Goal: Task Accomplishment & Management: Use online tool/utility

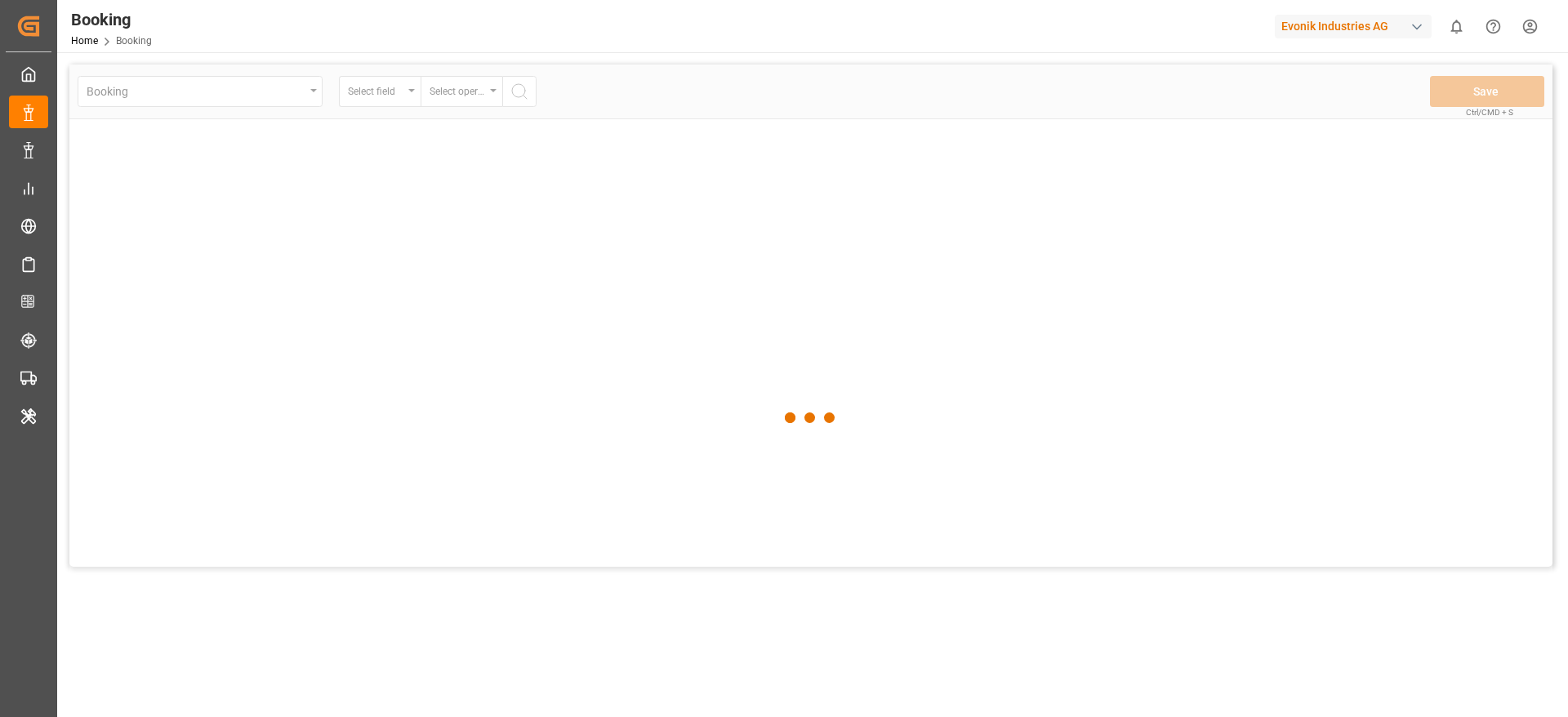
click at [1322, 34] on div "Evonik Industries AG" at bounding box center [1352, 27] width 156 height 24
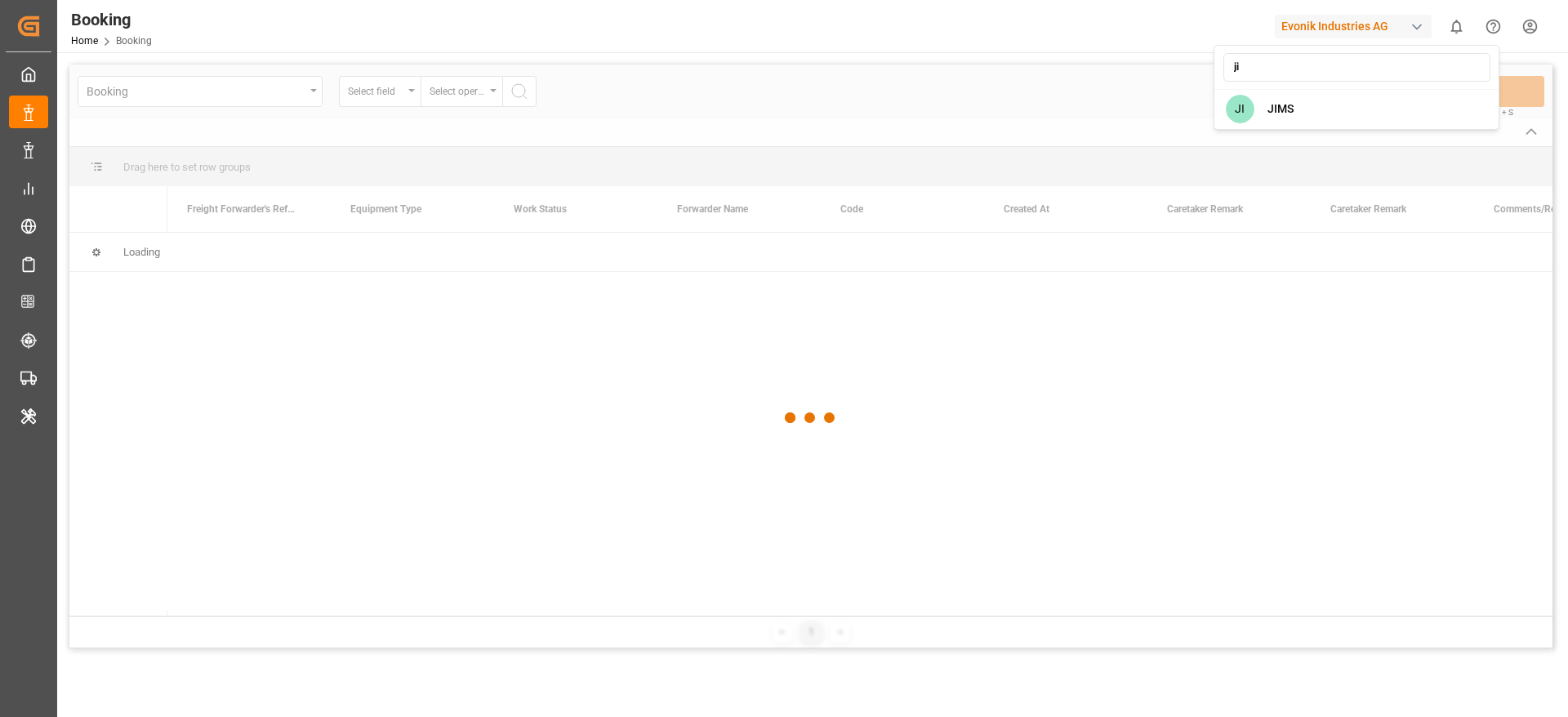
type input "ji"
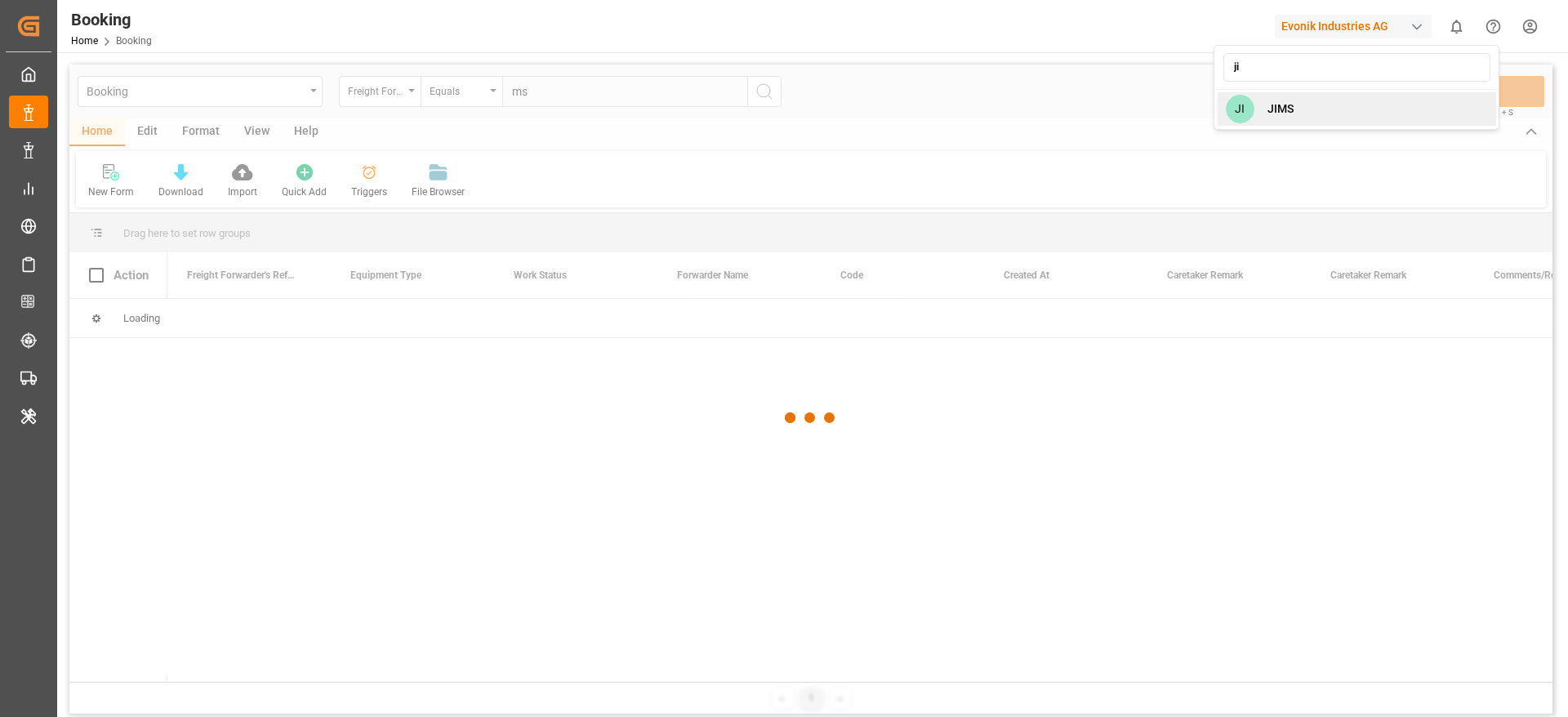
type input "ms"
click at [1280, 113] on span "JIMS" at bounding box center [1281, 109] width 27 height 17
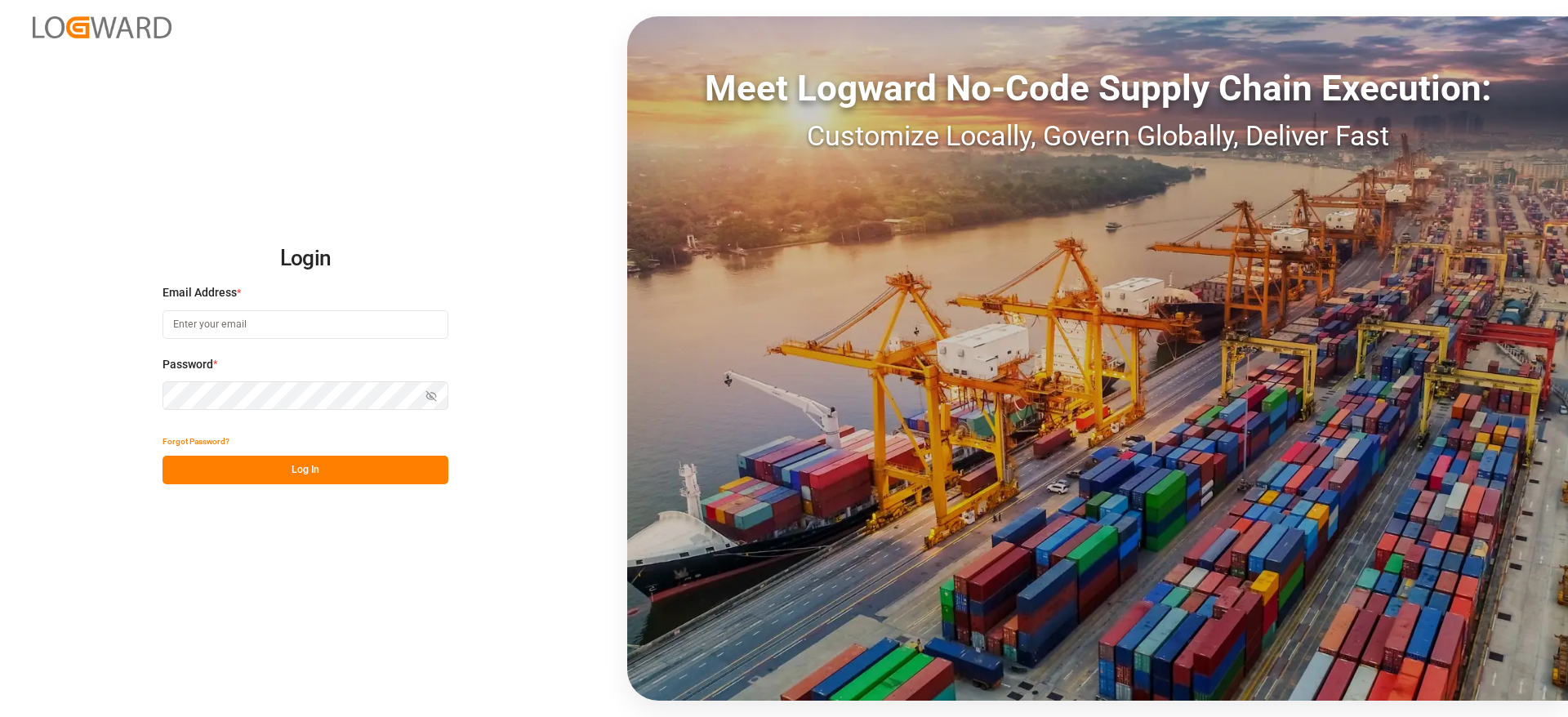
click at [242, 317] on input at bounding box center [305, 324] width 285 height 28
type input "[PERSON_NAME][DOMAIN_NAME][EMAIL_ADDRESS][DOMAIN_NAME]"
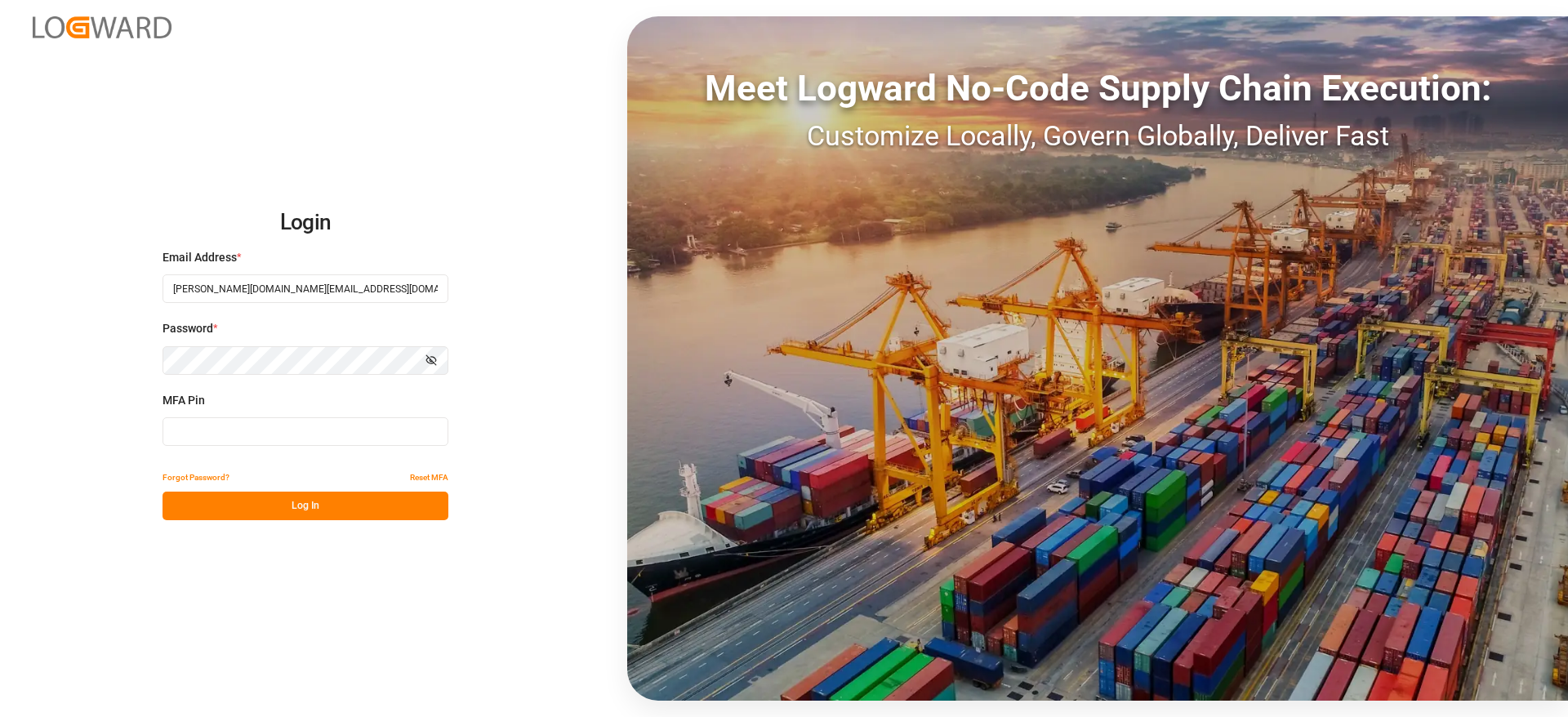
type input "684190"
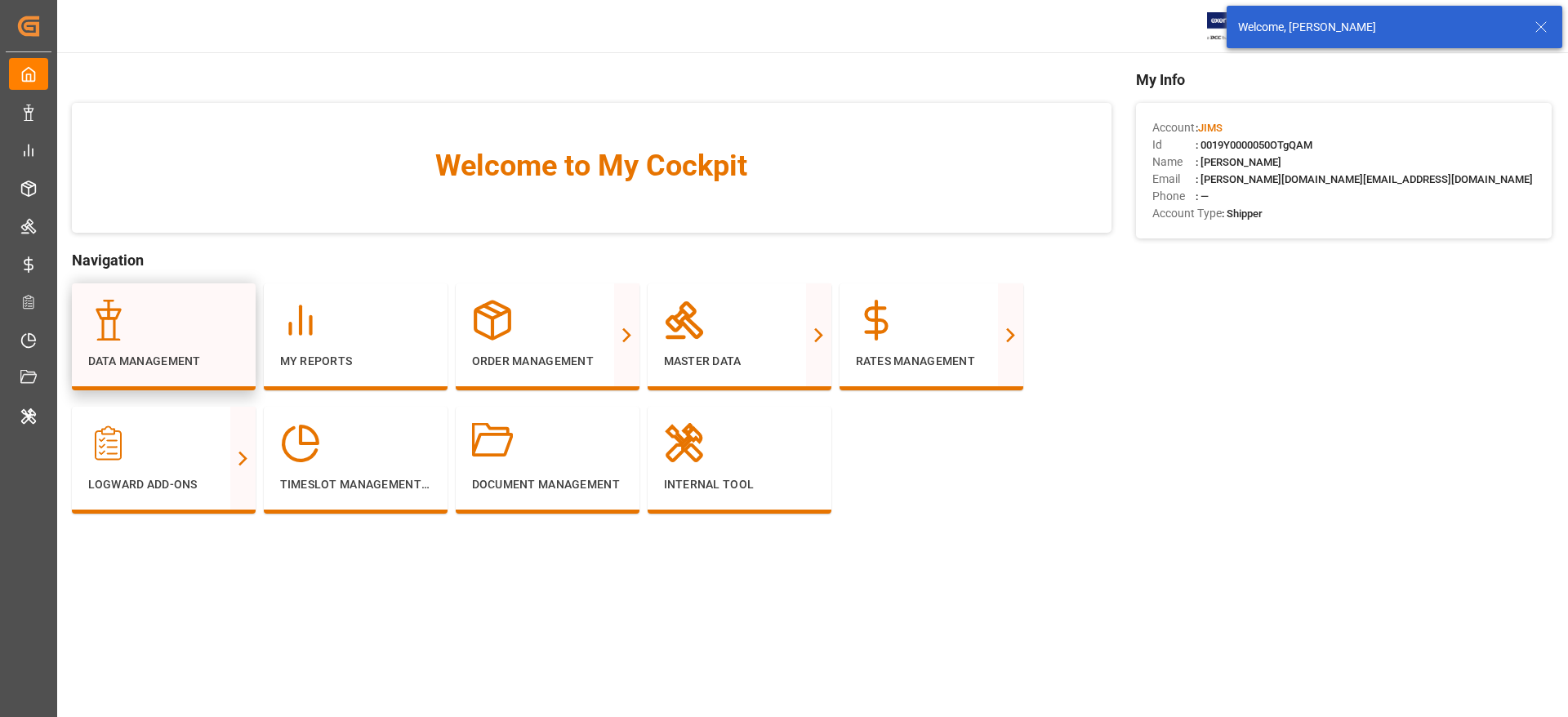
click at [174, 370] on div "Data Management" at bounding box center [164, 337] width 184 height 107
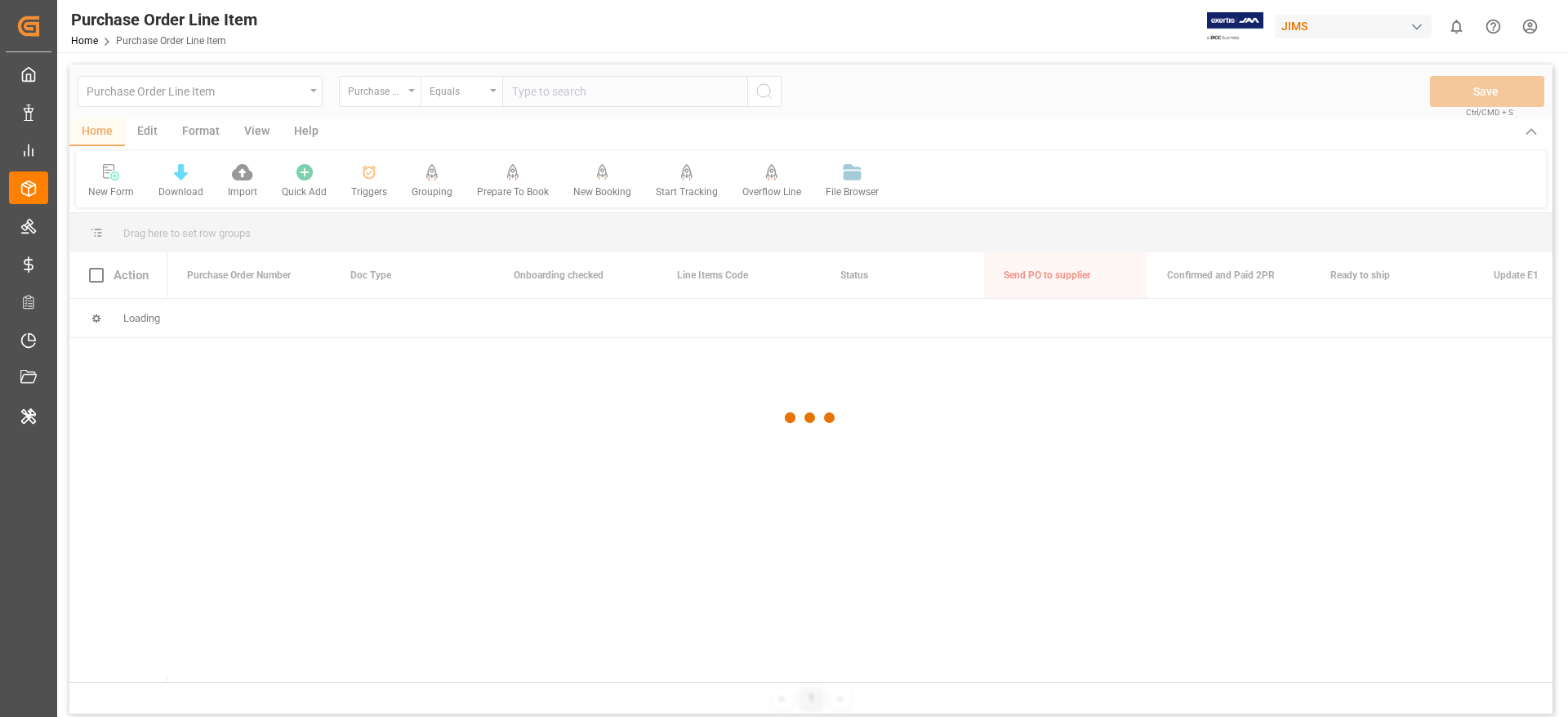
click at [167, 101] on div at bounding box center [811, 418] width 1483 height 707
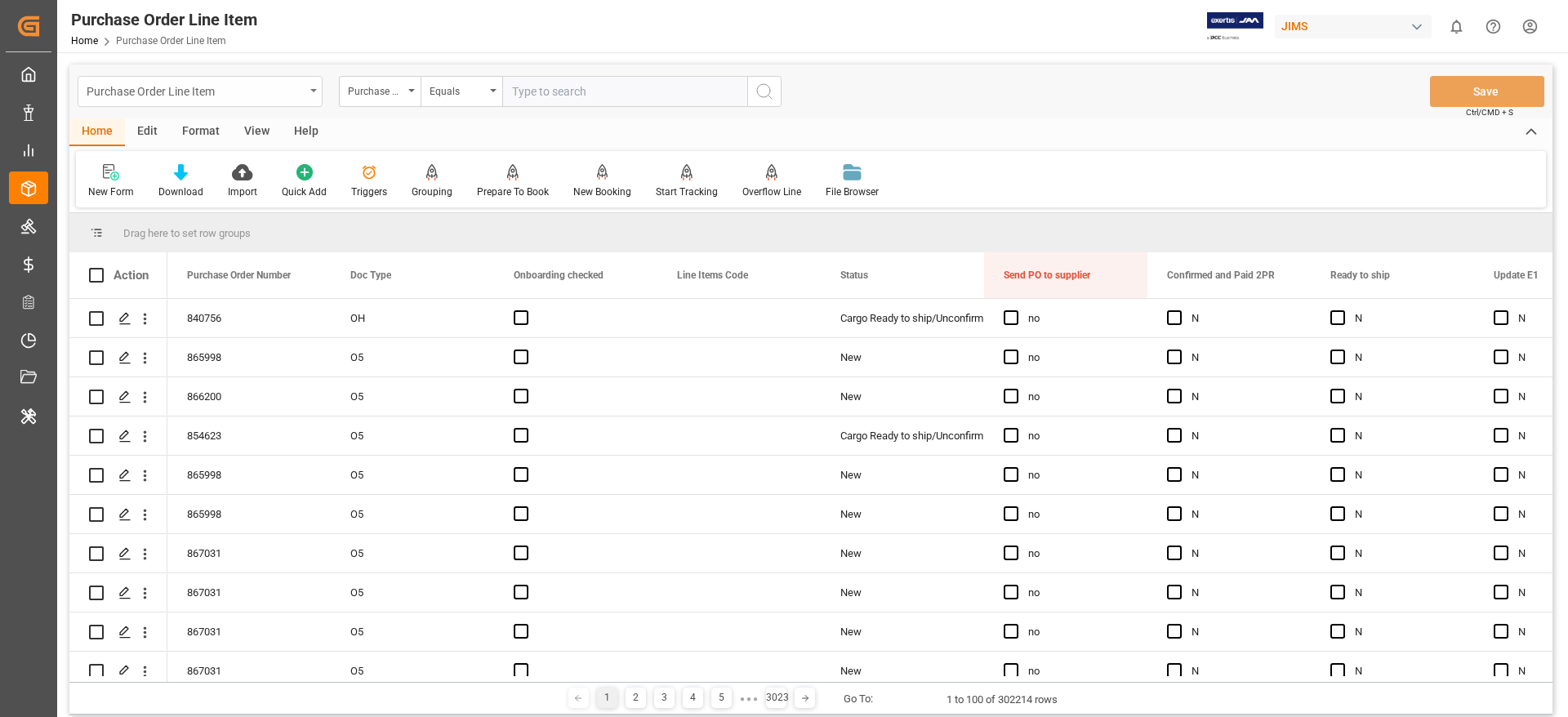
click at [187, 97] on div "Purchase Order Line Item" at bounding box center [195, 90] width 218 height 20
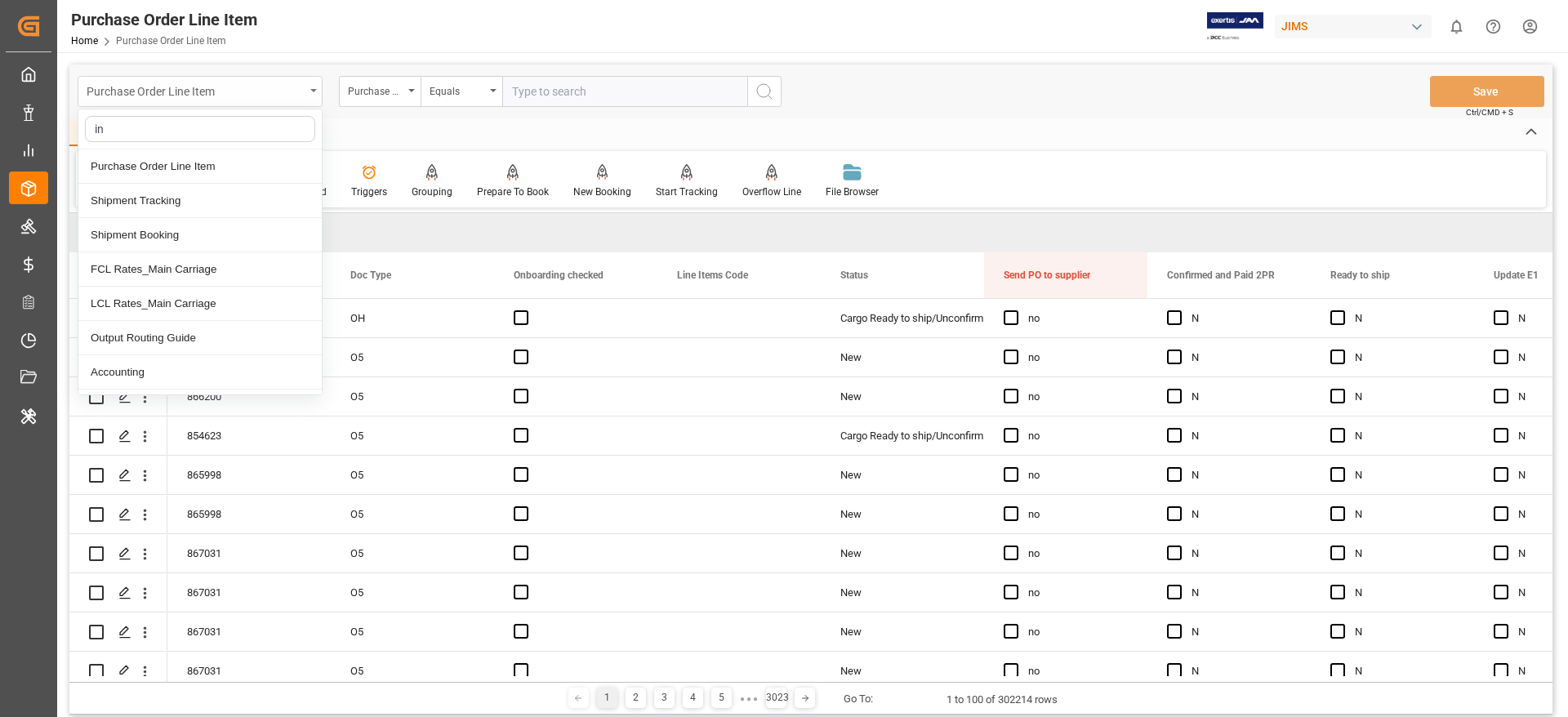
type input "i"
click at [242, 87] on div "Purchase Order Line Item" at bounding box center [195, 90] width 218 height 20
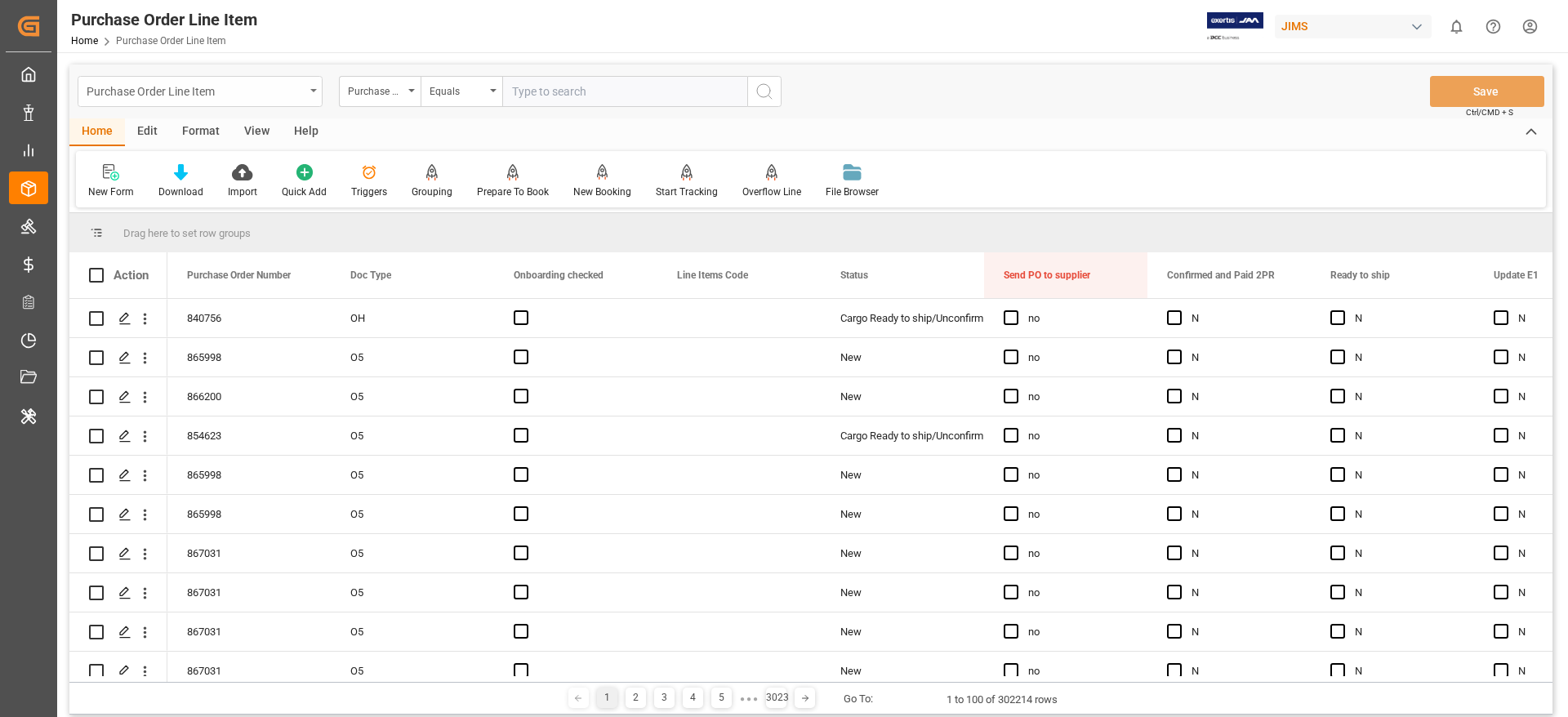
click at [242, 87] on div "Purchase Order Line Item" at bounding box center [195, 90] width 218 height 20
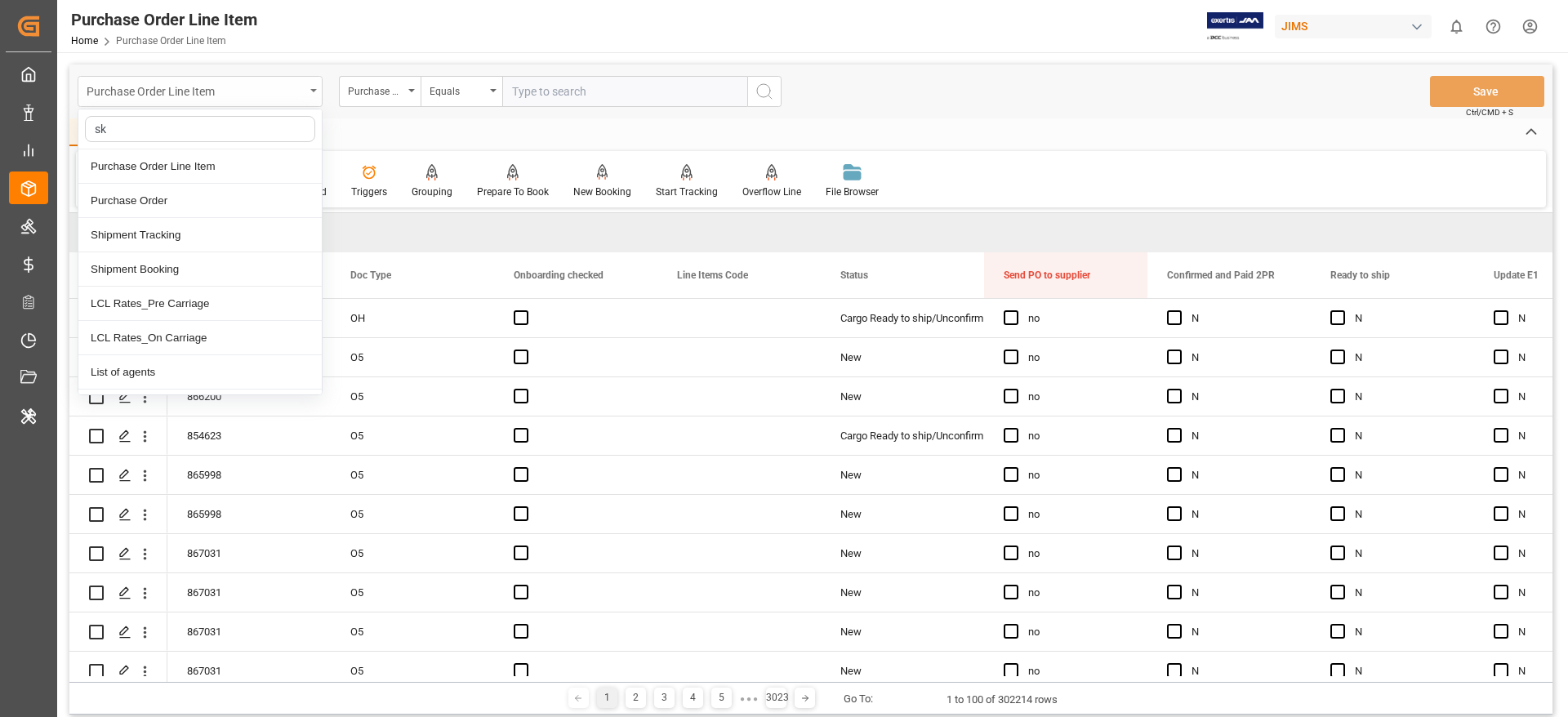
type input "sku"
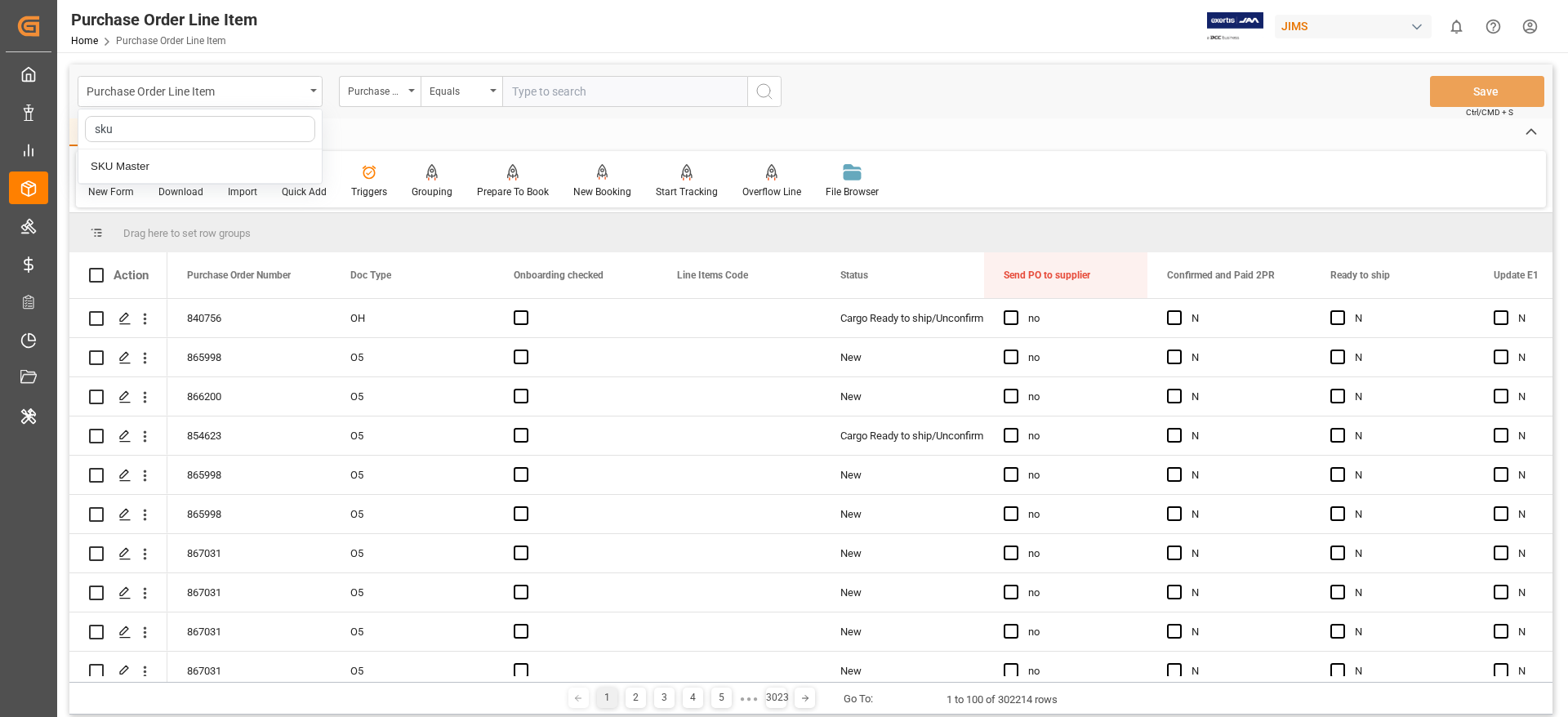
click at [1293, 149] on div "Home Edit Format View Help New Form Download Import Quick Add Triggers Grouping…" at bounding box center [811, 163] width 1483 height 89
